Goal: Task Accomplishment & Management: Manage account settings

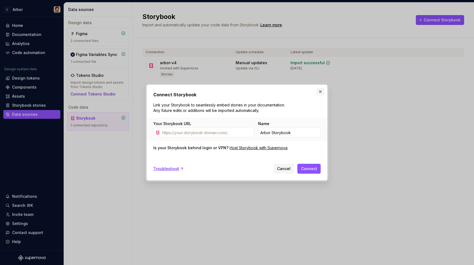
click at [320, 95] on button "button" at bounding box center [321, 92] width 8 height 8
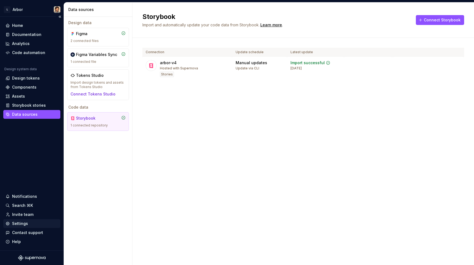
click at [18, 223] on div "Settings" at bounding box center [20, 223] width 16 height 5
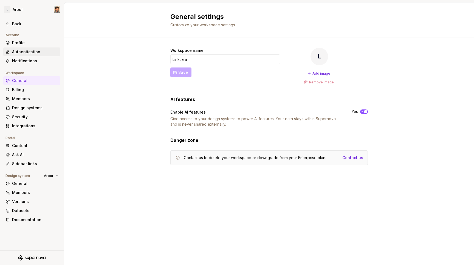
click at [22, 53] on div "Authentication" at bounding box center [35, 51] width 46 height 5
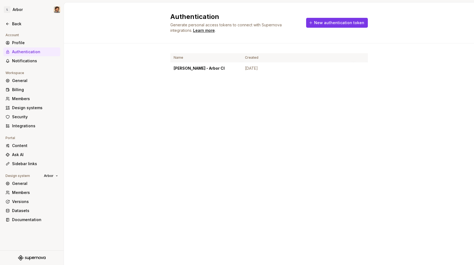
click at [330, 20] on span "New authentication token" at bounding box center [339, 22] width 50 height 5
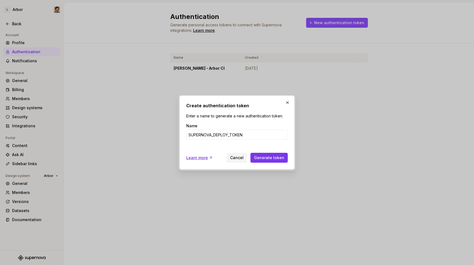
type input "SUPERNOVA_DEPLOY_TOKEN"
click at [277, 157] on span "Generate token" at bounding box center [269, 157] width 30 height 5
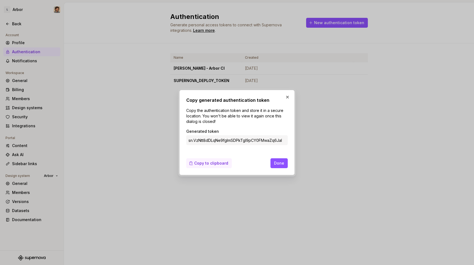
click at [217, 163] on span "Copy to clipboard" at bounding box center [211, 163] width 34 height 5
